Goal: Navigation & Orientation: Find specific page/section

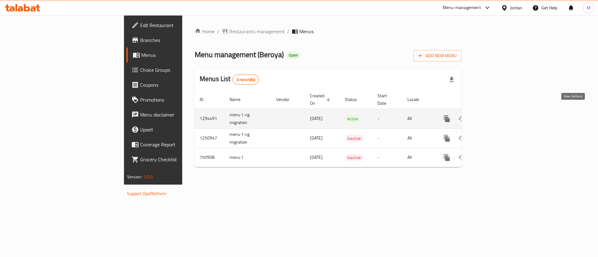
click at [494, 116] on icon "enhanced table" at bounding box center [492, 119] width 6 height 6
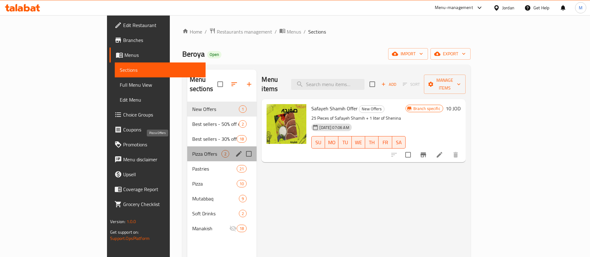
click at [192, 150] on span "Pizza Offers" at bounding box center [207, 153] width 30 height 7
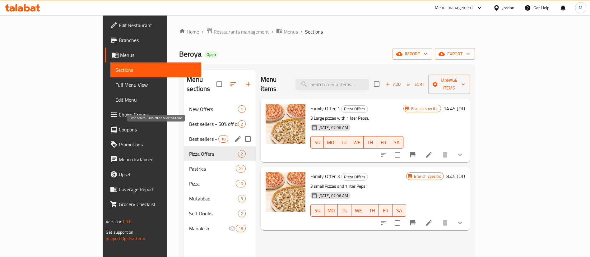
click at [189, 135] on span "Best sellers - 30% off on selected items" at bounding box center [203, 138] width 29 height 7
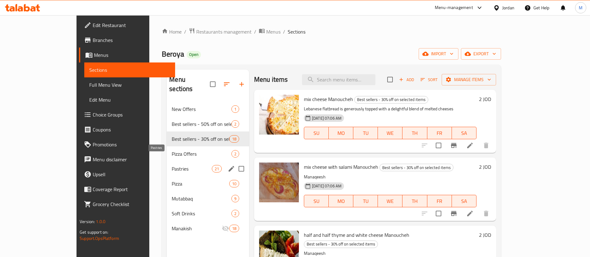
click at [172, 165] on span "Pastries" at bounding box center [192, 168] width 40 height 7
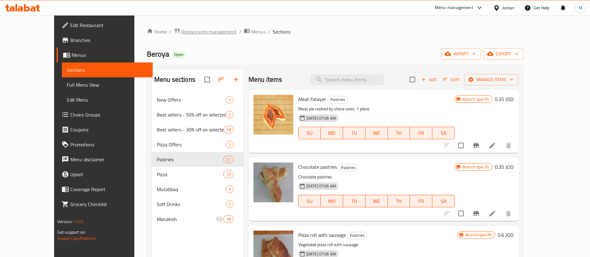
click at [181, 33] on span "Restaurants management" at bounding box center [208, 31] width 55 height 7
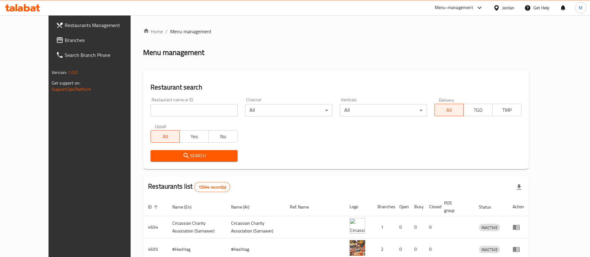
click at [65, 21] on span "Restaurants Management" at bounding box center [103, 24] width 77 height 7
